Goal: Information Seeking & Learning: Learn about a topic

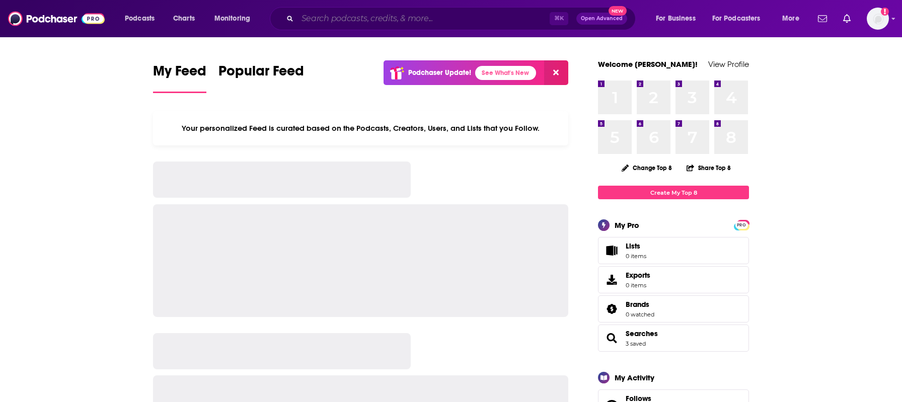
click at [357, 21] on input "Search podcasts, credits, & more..." at bounding box center [423, 19] width 252 height 16
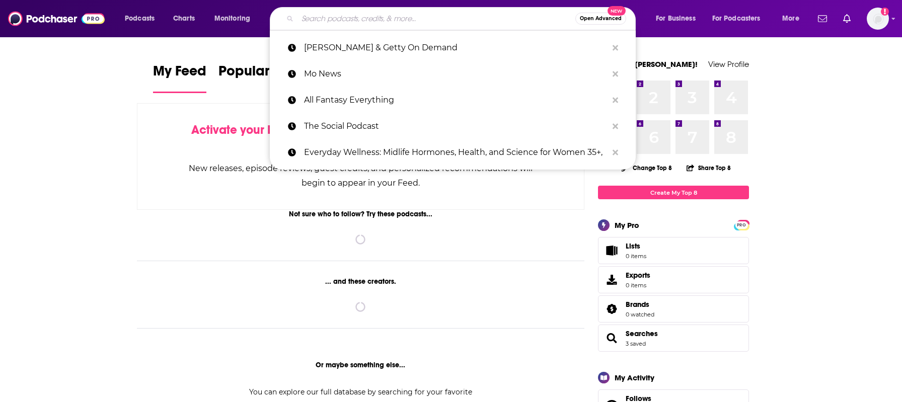
paste input "The [PERSON_NAME] Show"
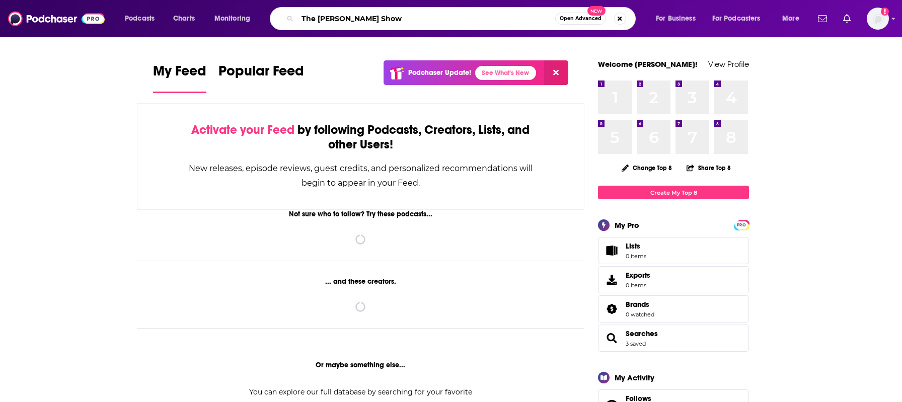
type input "The [PERSON_NAME] Show"
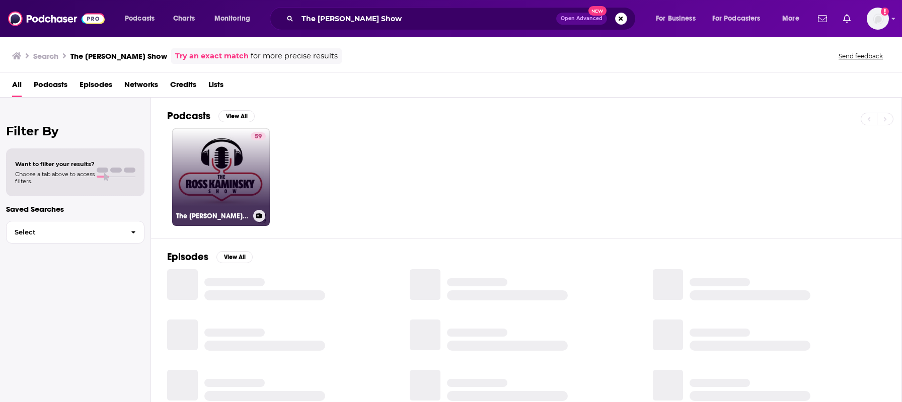
click at [225, 179] on link "59 The [PERSON_NAME] Show" at bounding box center [221, 177] width 98 height 98
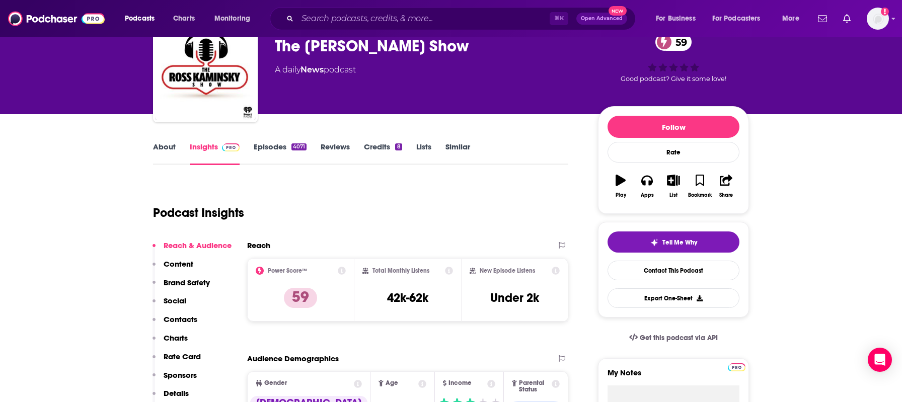
scroll to position [38, 0]
